Goal: Find specific page/section: Find specific page/section

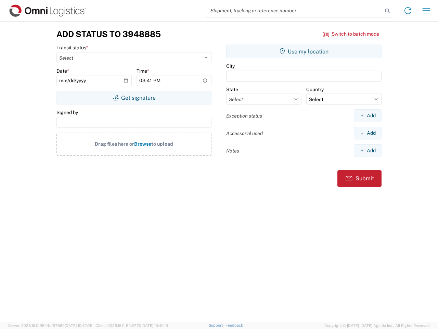
click at [294, 11] on input "search" at bounding box center [293, 10] width 177 height 13
click at [388, 11] on icon at bounding box center [388, 11] width 10 height 10
click at [408, 11] on icon at bounding box center [408, 10] width 11 height 11
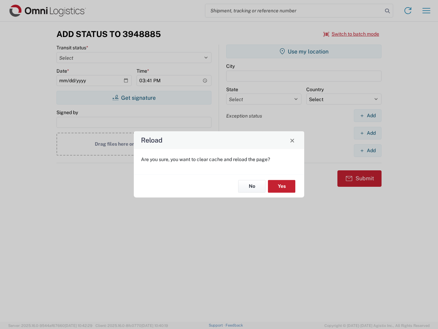
click at [352, 34] on div "Reload Are you sure, you want to clear cache and reload the page? No Yes" at bounding box center [219, 164] width 438 height 329
click at [134, 98] on div "Reload Are you sure, you want to clear cache and reload the page? No Yes" at bounding box center [219, 164] width 438 height 329
click at [304, 51] on div "Reload Are you sure, you want to clear cache and reload the page? No Yes" at bounding box center [219, 164] width 438 height 329
click at [368, 115] on div "Reload Are you sure, you want to clear cache and reload the page? No Yes" at bounding box center [219, 164] width 438 height 329
click at [368, 133] on div "Reload Are you sure, you want to clear cache and reload the page? No Yes" at bounding box center [219, 164] width 438 height 329
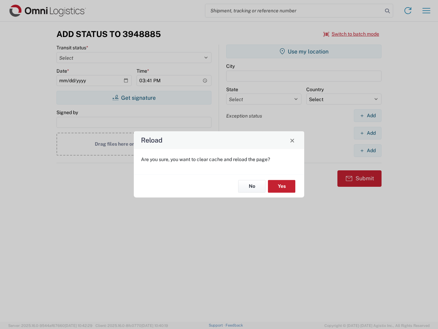
click at [368, 150] on div "Reload Are you sure, you want to clear cache and reload the page? No Yes" at bounding box center [219, 164] width 438 height 329
